Goal: Navigation & Orientation: Find specific page/section

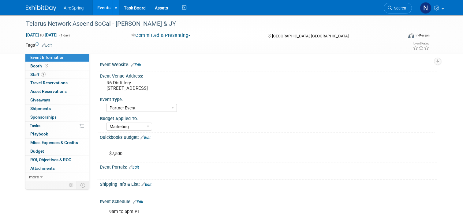
select select "Partner Event"
select select "Marketing"
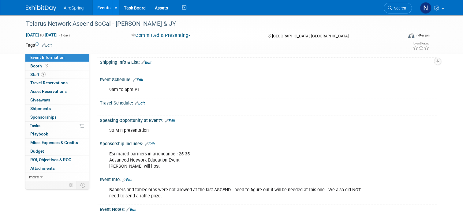
scroll to position [122, 0]
click at [103, 6] on link "Events" at bounding box center [104, 7] width 22 height 15
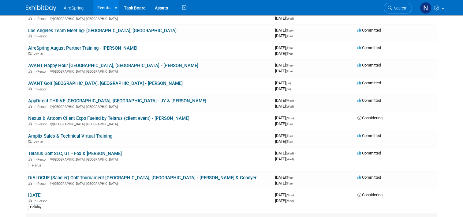
scroll to position [122, 0]
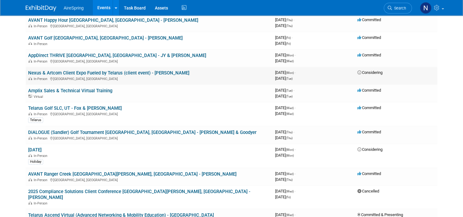
click at [76, 71] on link "Nexus & Artcom Client Expo Fueled by Telarus (client event) - [PERSON_NAME]" at bounding box center [108, 73] width 161 height 6
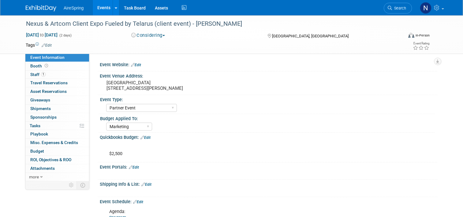
select select "Partner Event"
select select "Marketing"
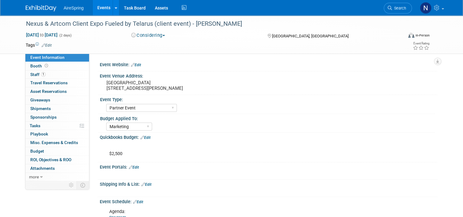
click at [99, 6] on link "Events" at bounding box center [104, 7] width 22 height 15
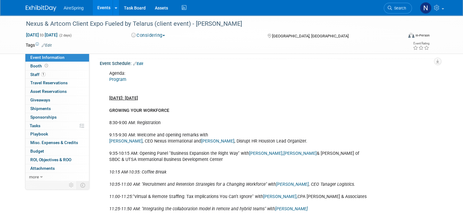
scroll to position [92, 0]
